Goal: Information Seeking & Learning: Understand process/instructions

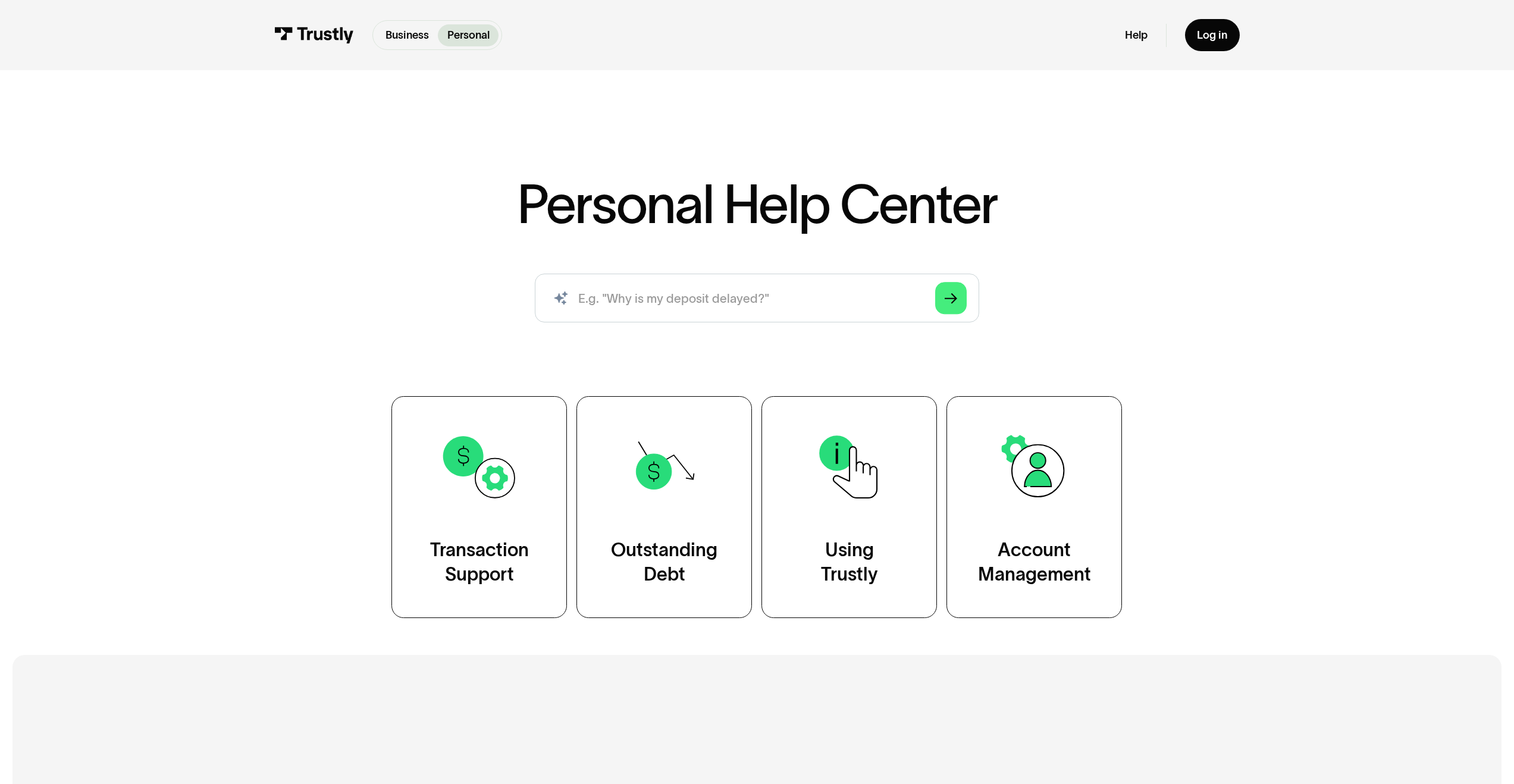
scroll to position [3, 0]
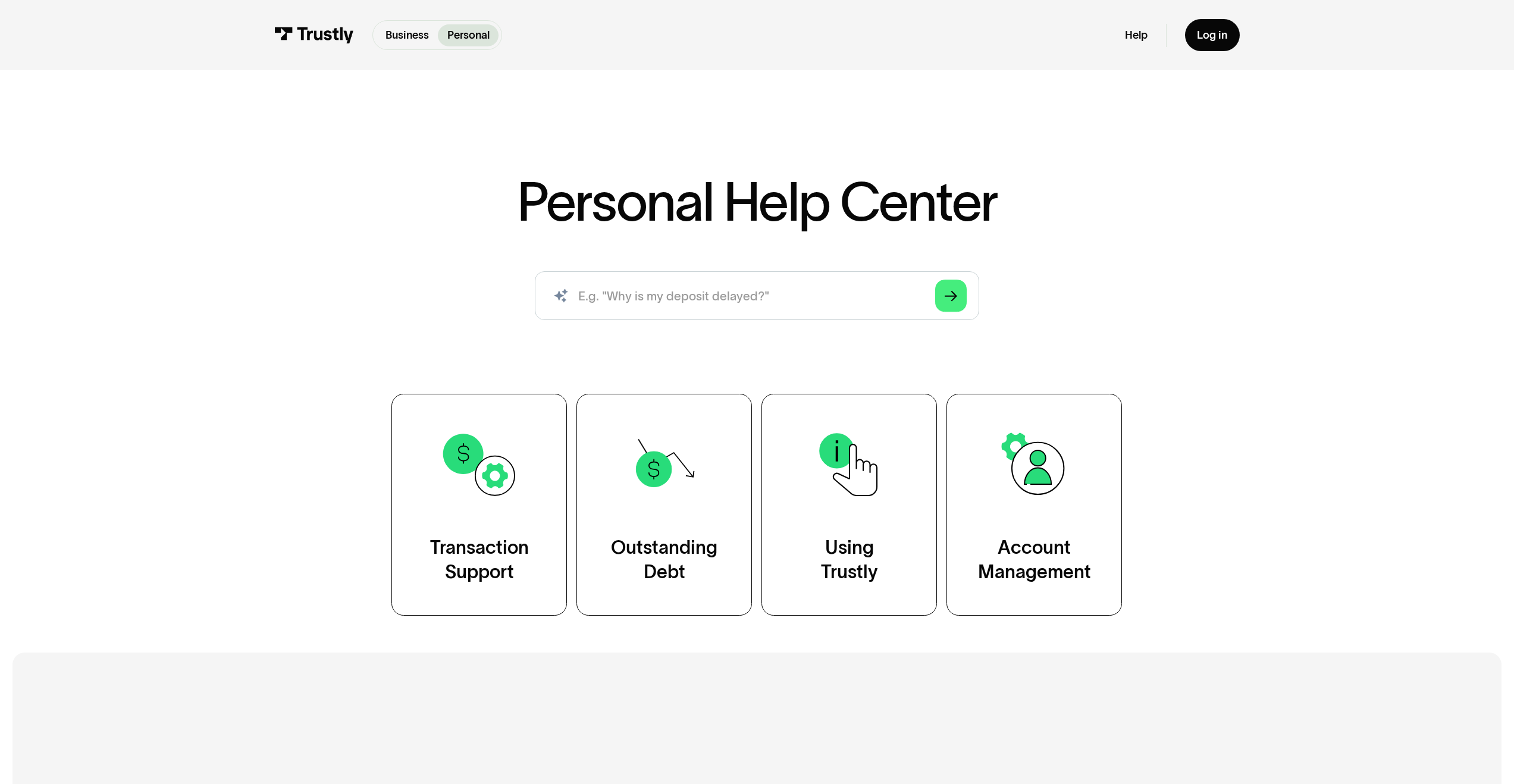
click at [321, 270] on div "Personal Help Center AI-powered search ( 1 / 4 ) Type your question and our sma…" at bounding box center [757, 395] width 889 height 441
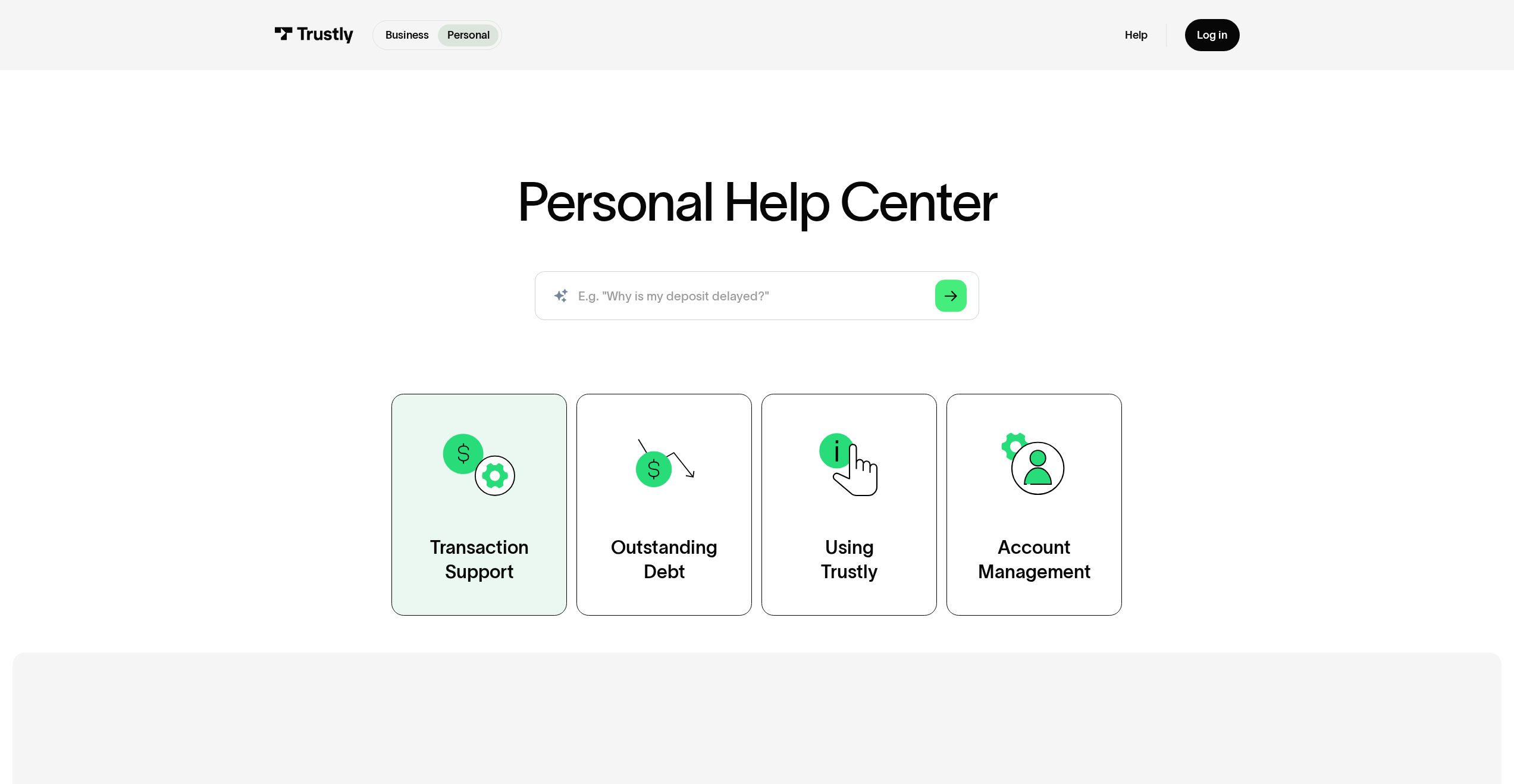
click at [413, 450] on link "Transaction Support" at bounding box center [479, 504] width 175 height 222
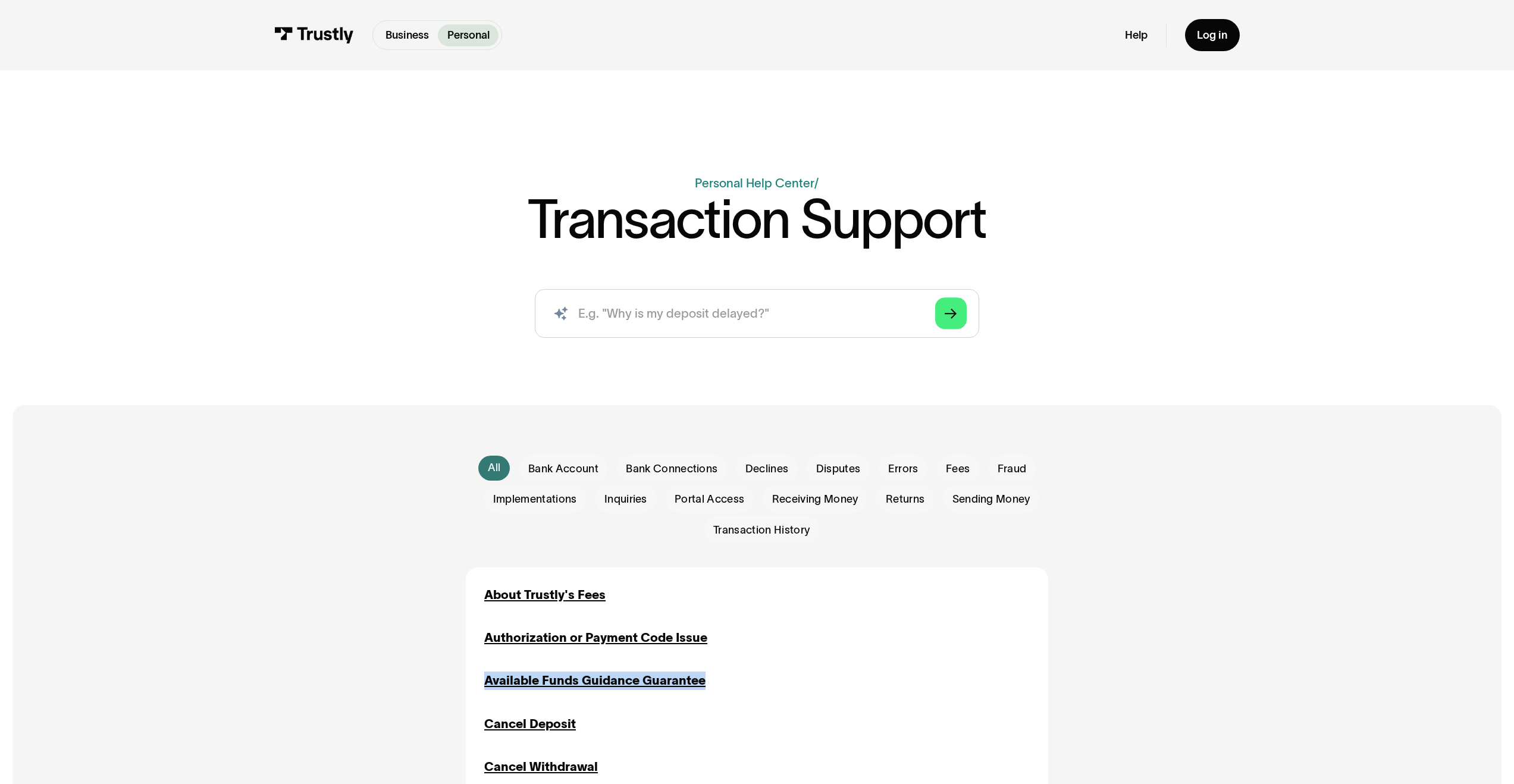
drag, startPoint x: 760, startPoint y: 677, endPoint x: 517, endPoint y: 671, distance: 243.1
copy div "Available Funds Guidance Guarantee"
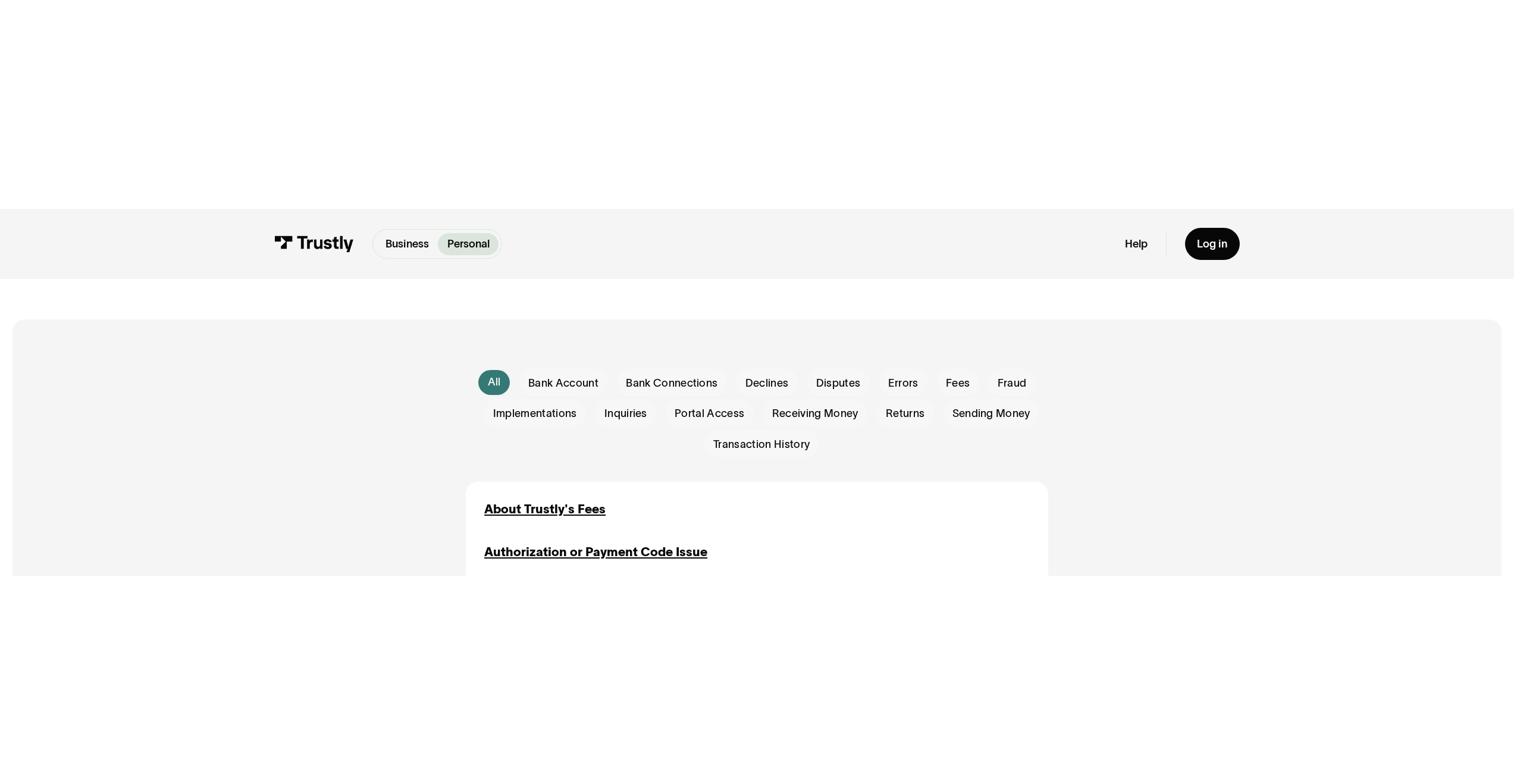
scroll to position [493, 0]
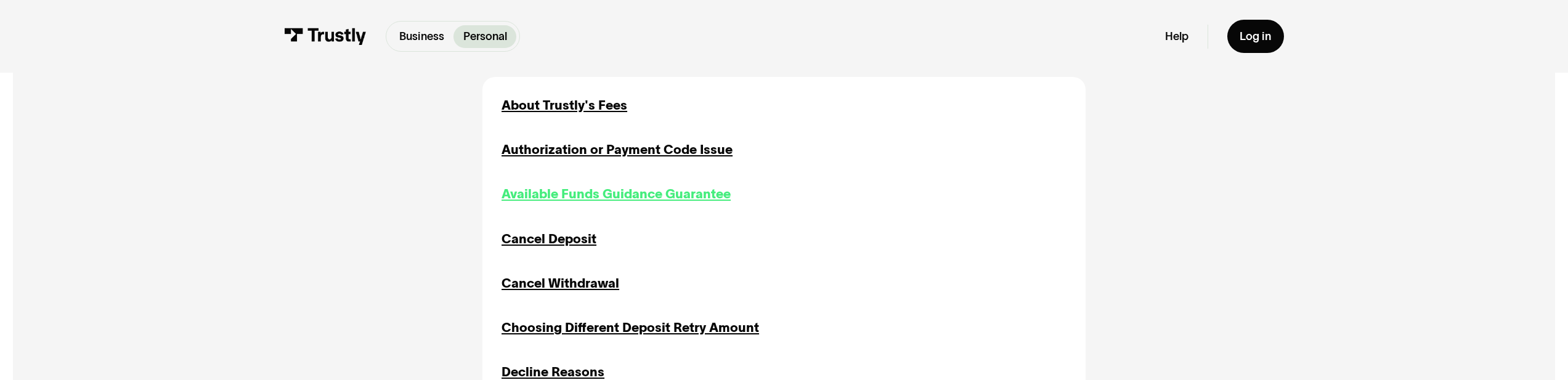
click at [626, 196] on div "Available Funds Guidance Guarantee" at bounding box center [616, 194] width 229 height 19
